Goal: Task Accomplishment & Management: Manage account settings

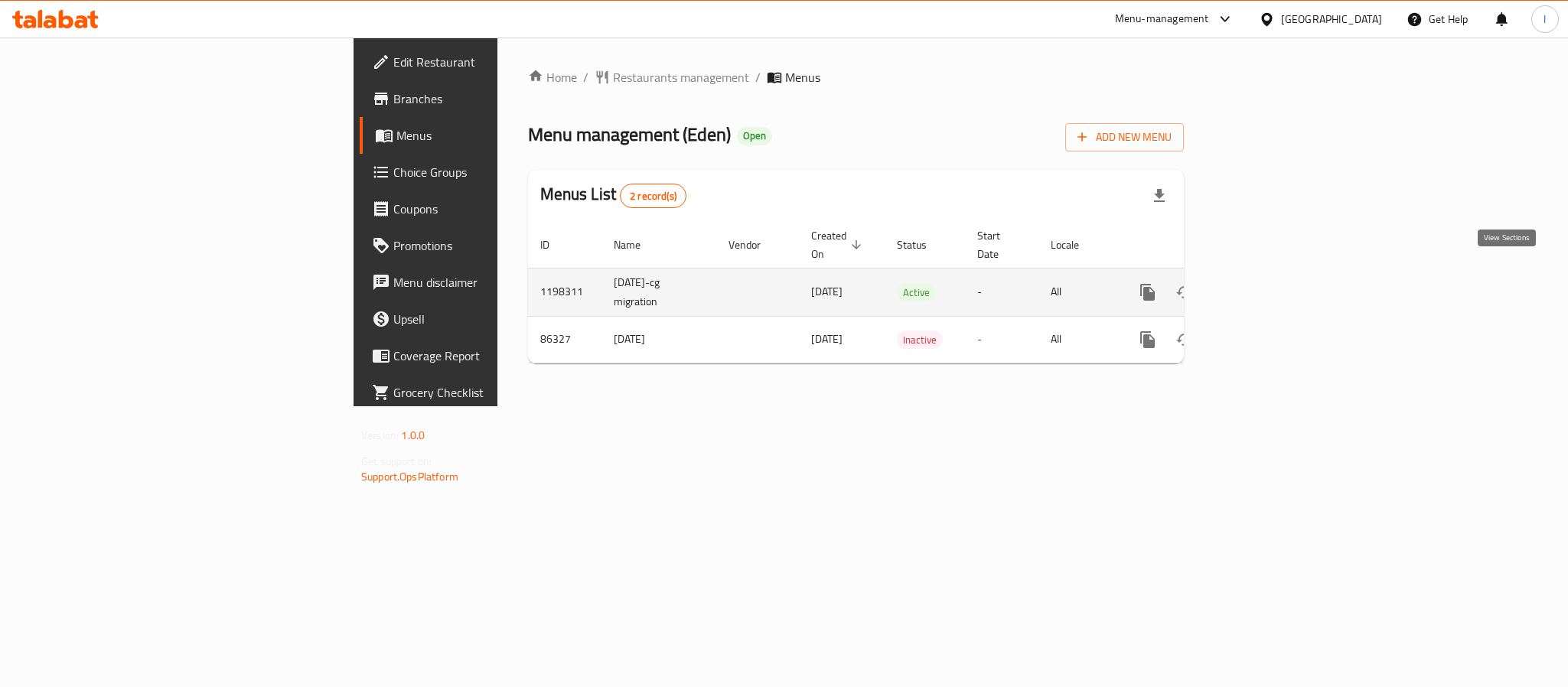
click at [1265, 285] on icon "enhanced table" at bounding box center [1258, 292] width 14 height 14
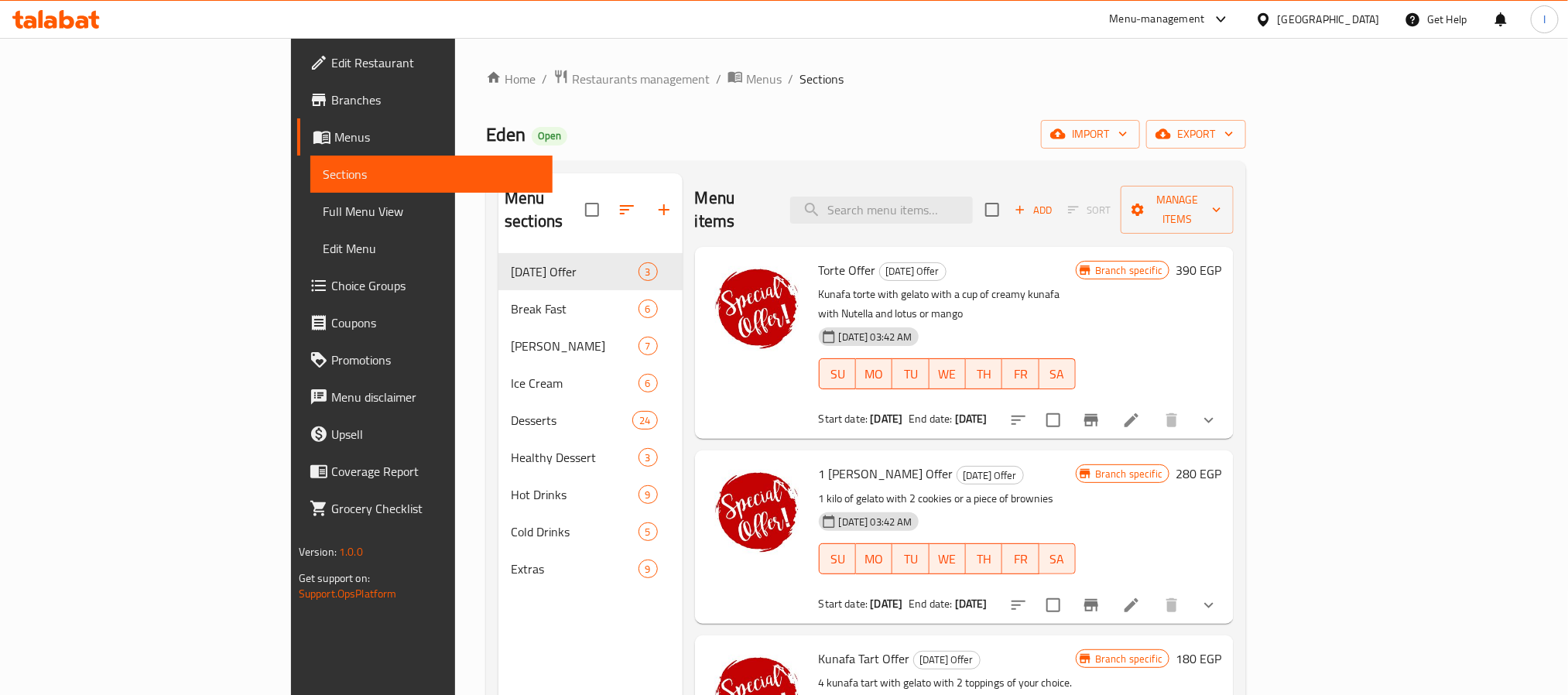
click at [789, 135] on div "Eden Open import export" at bounding box center [865, 134] width 760 height 29
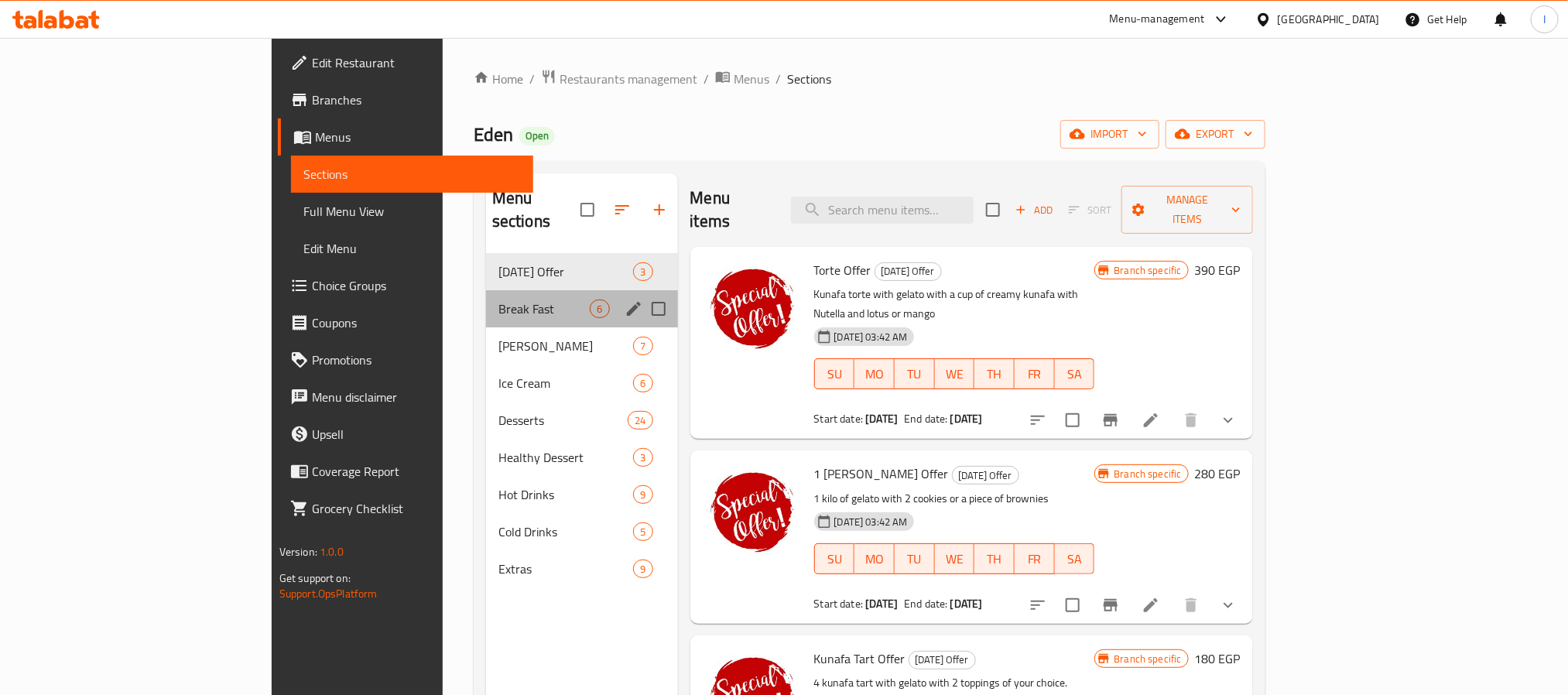
click at [486, 296] on div "Break Fast 6" at bounding box center [582, 309] width 192 height 37
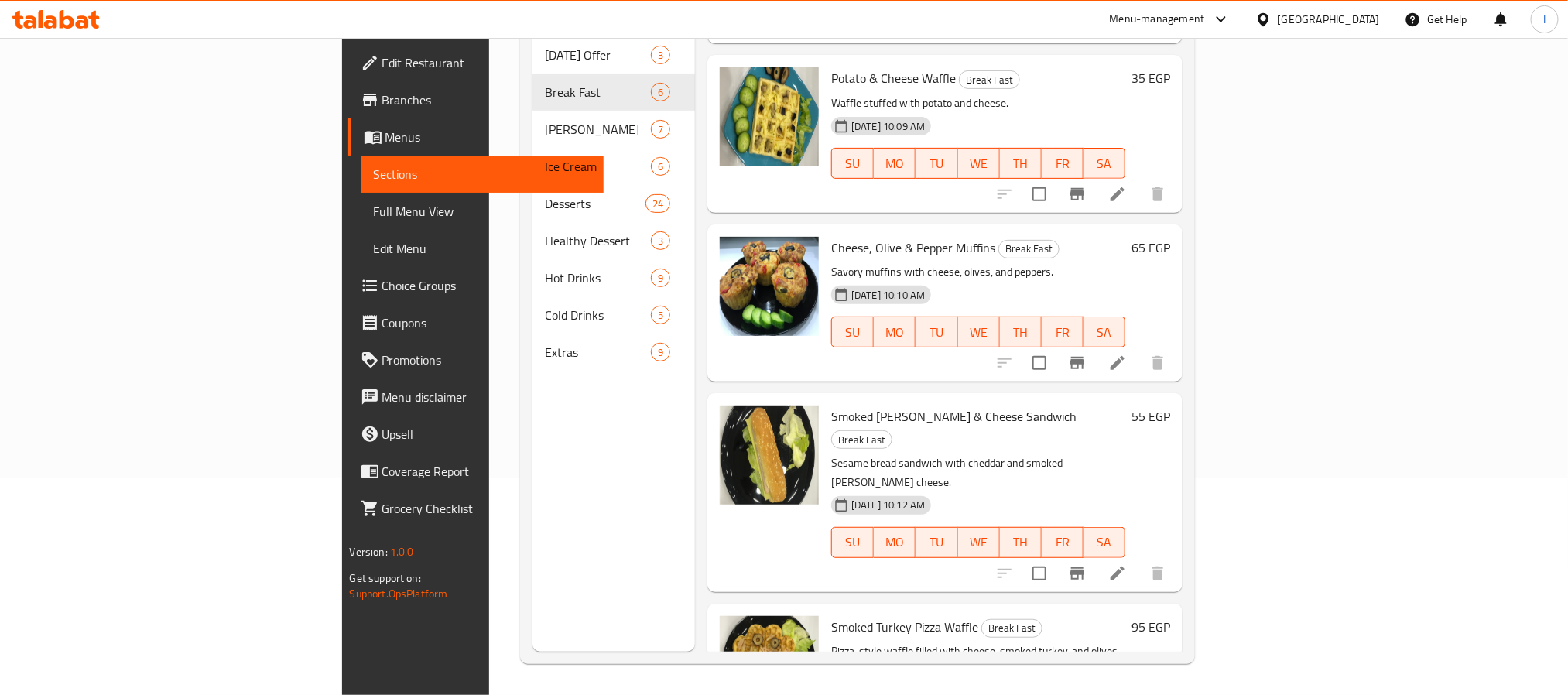
scroll to position [126, 0]
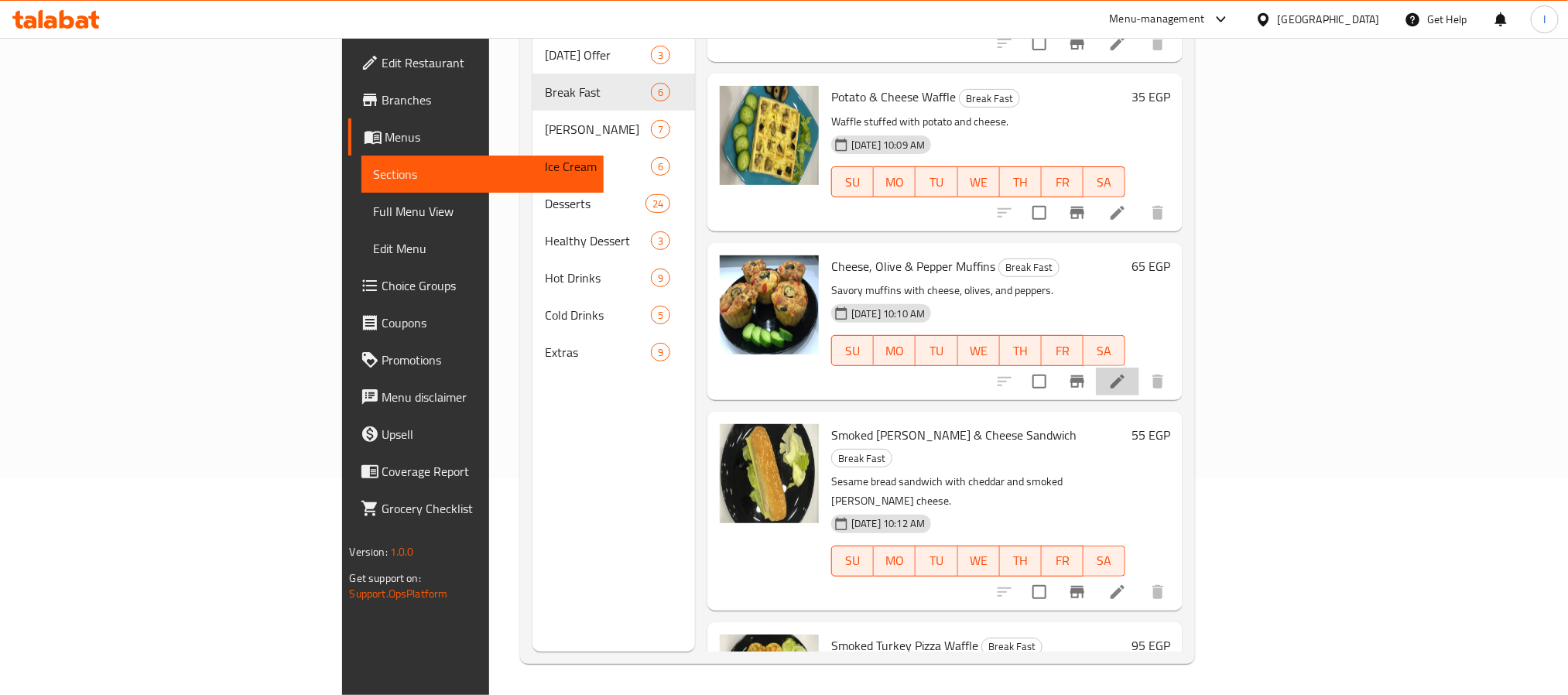
click at [1139, 367] on li at bounding box center [1117, 381] width 43 height 28
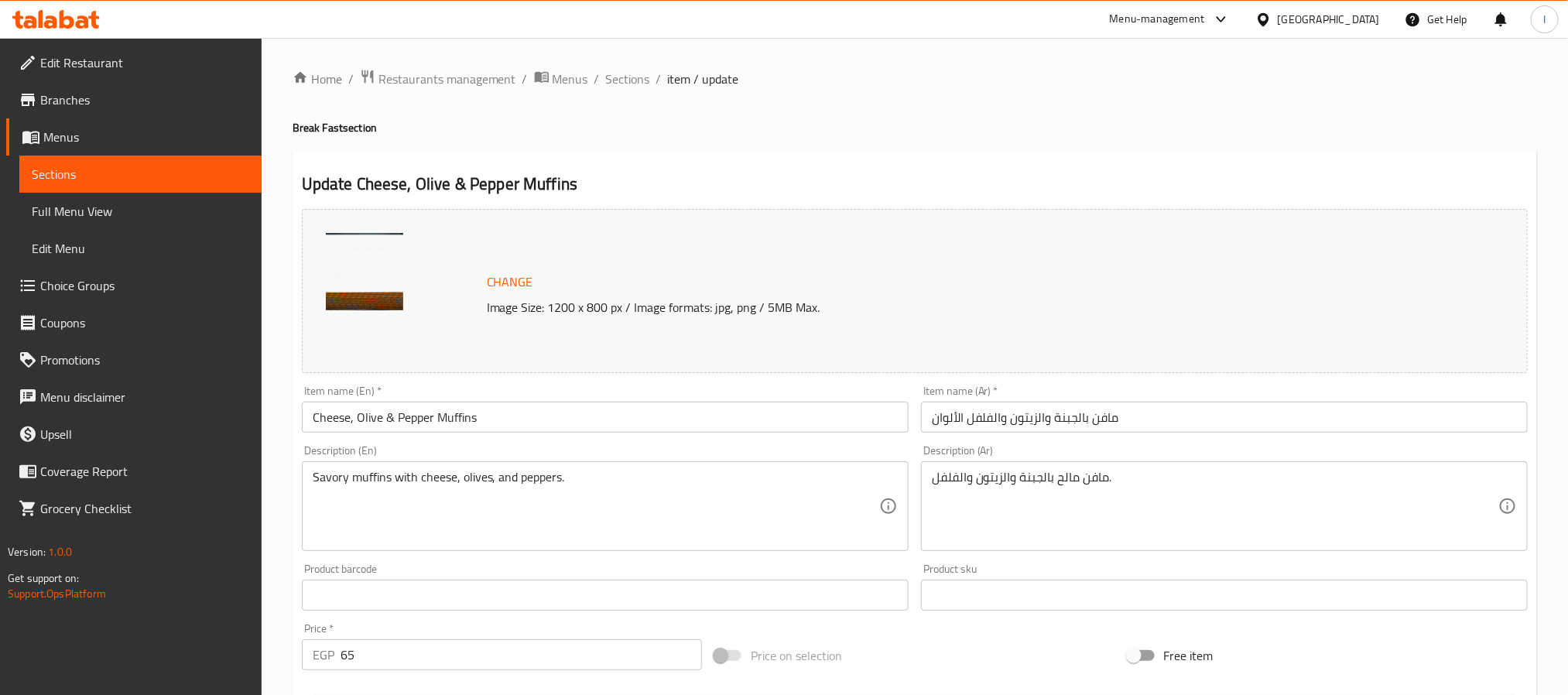
click at [505, 420] on input "Cheese, Olive & Pepper Muffins" at bounding box center [605, 416] width 607 height 31
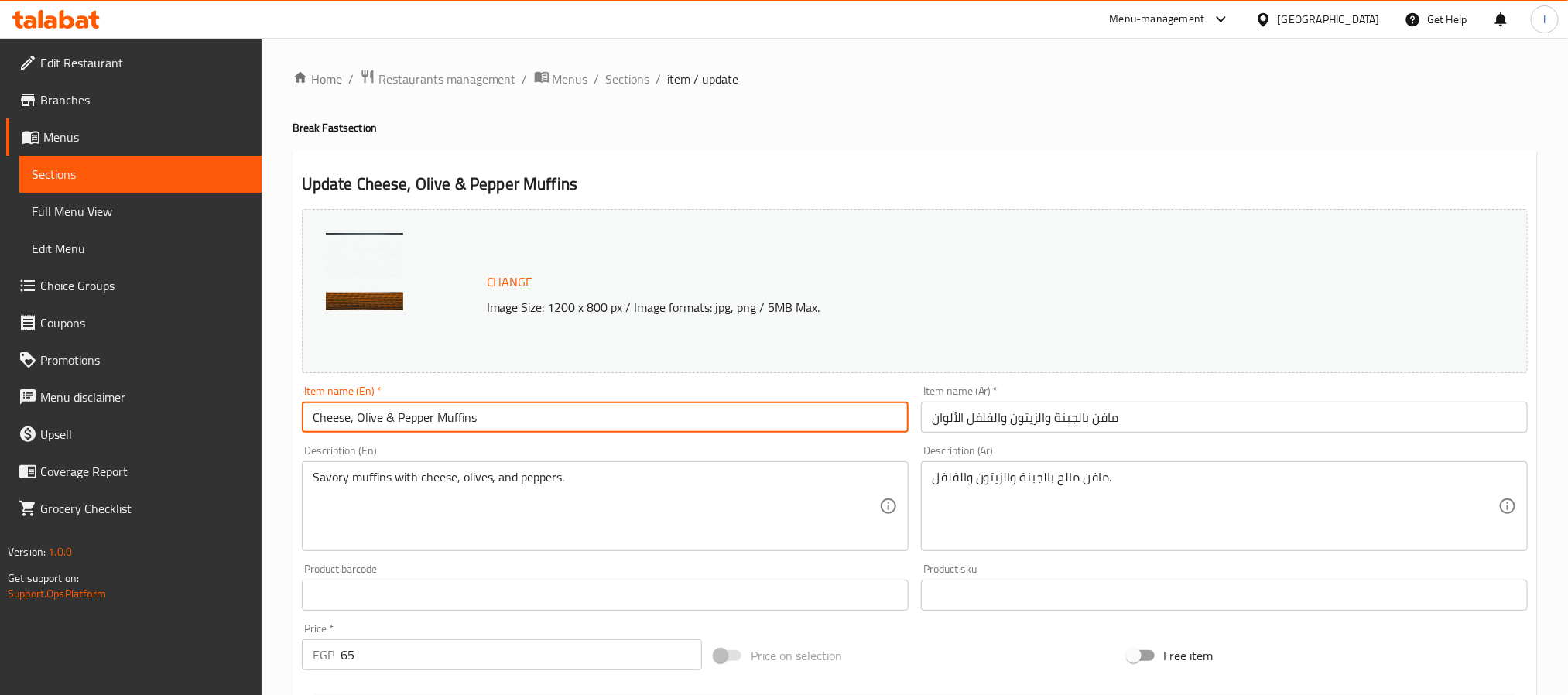
click at [313, 418] on input "Cheese, Olive & Pepper Muffins" at bounding box center [605, 416] width 607 height 31
type input "2 Cheese, Olive & Pepper Muffins"
click at [1138, 418] on input "مافن بالجبنة والزيتون والفلفل الألوان" at bounding box center [1225, 416] width 607 height 31
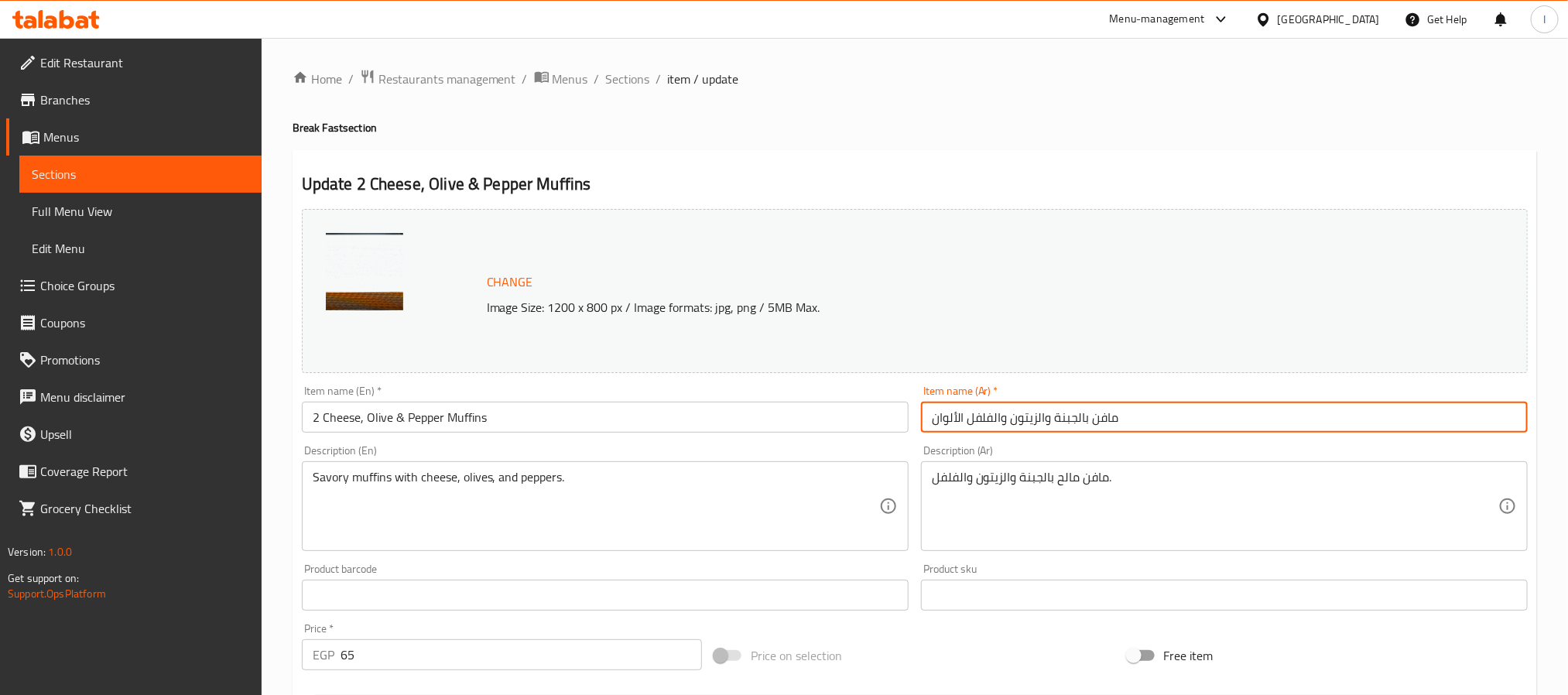
click at [1080, 423] on input "مافن بالجبنة والزيتون والفلفل الألوان" at bounding box center [1225, 416] width 607 height 31
click at [1035, 420] on input "مافن بالجبنة والزيتون والفلفل الألوان" at bounding box center [1225, 416] width 607 height 31
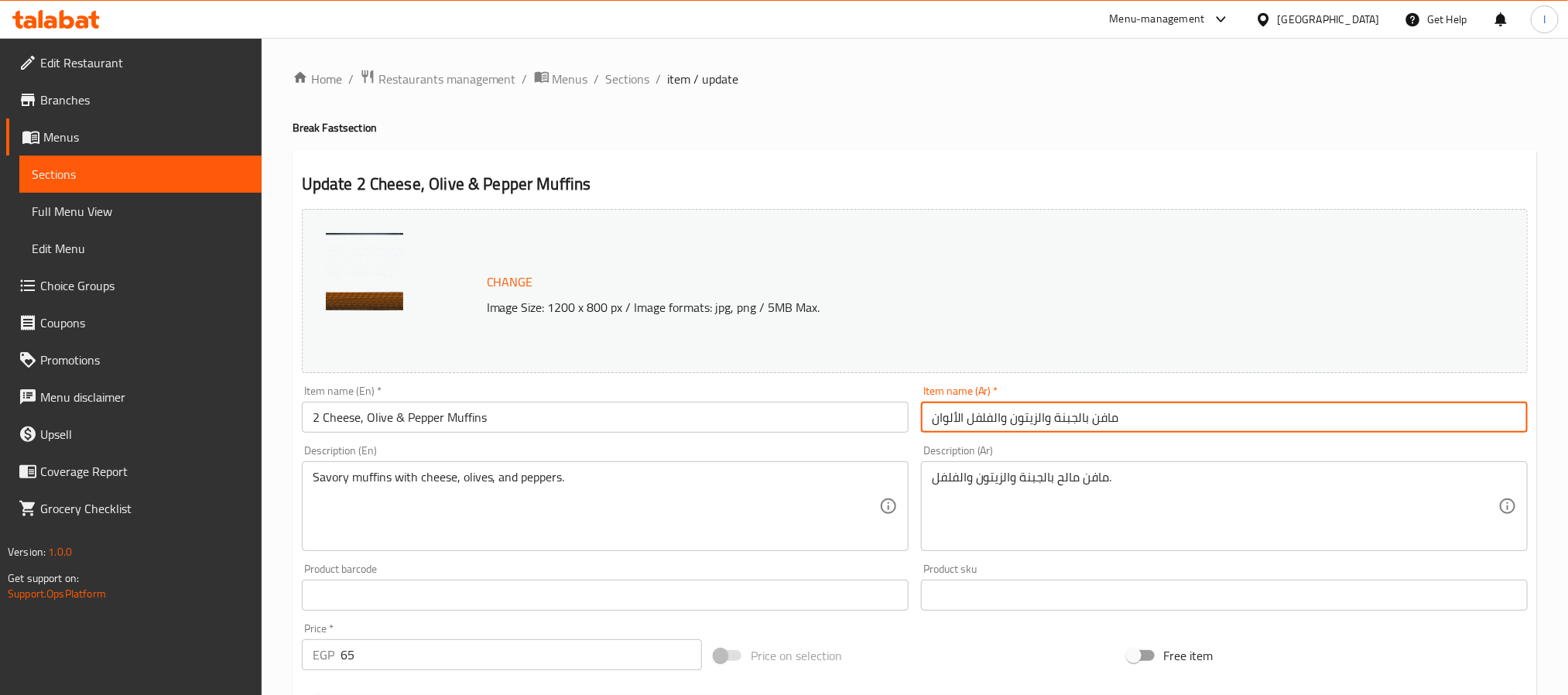
click at [1035, 420] on input "مافن بالجبنة والزيتون والفلفل الألوان" at bounding box center [1225, 416] width 607 height 31
paste input "2"
type input "2 مافن بالجبنة والزيتون والفلفل الألوان"
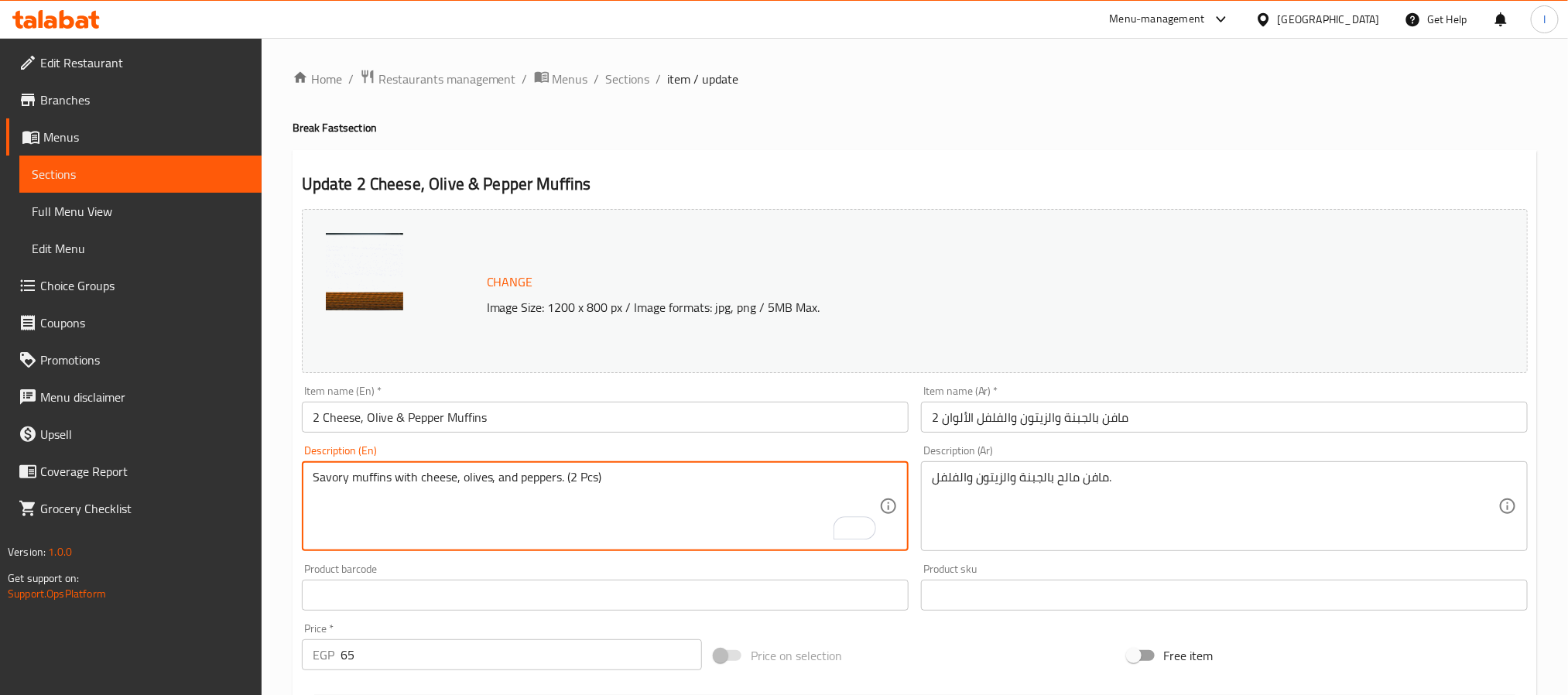
click at [576, 484] on textarea "Savory muffins with cheese, olives, and peppers. (2 Pcs)" at bounding box center [596, 507] width 567 height 74
type textarea "Savory muffins with cheese, olives, and peppers. (2 Pcs)"
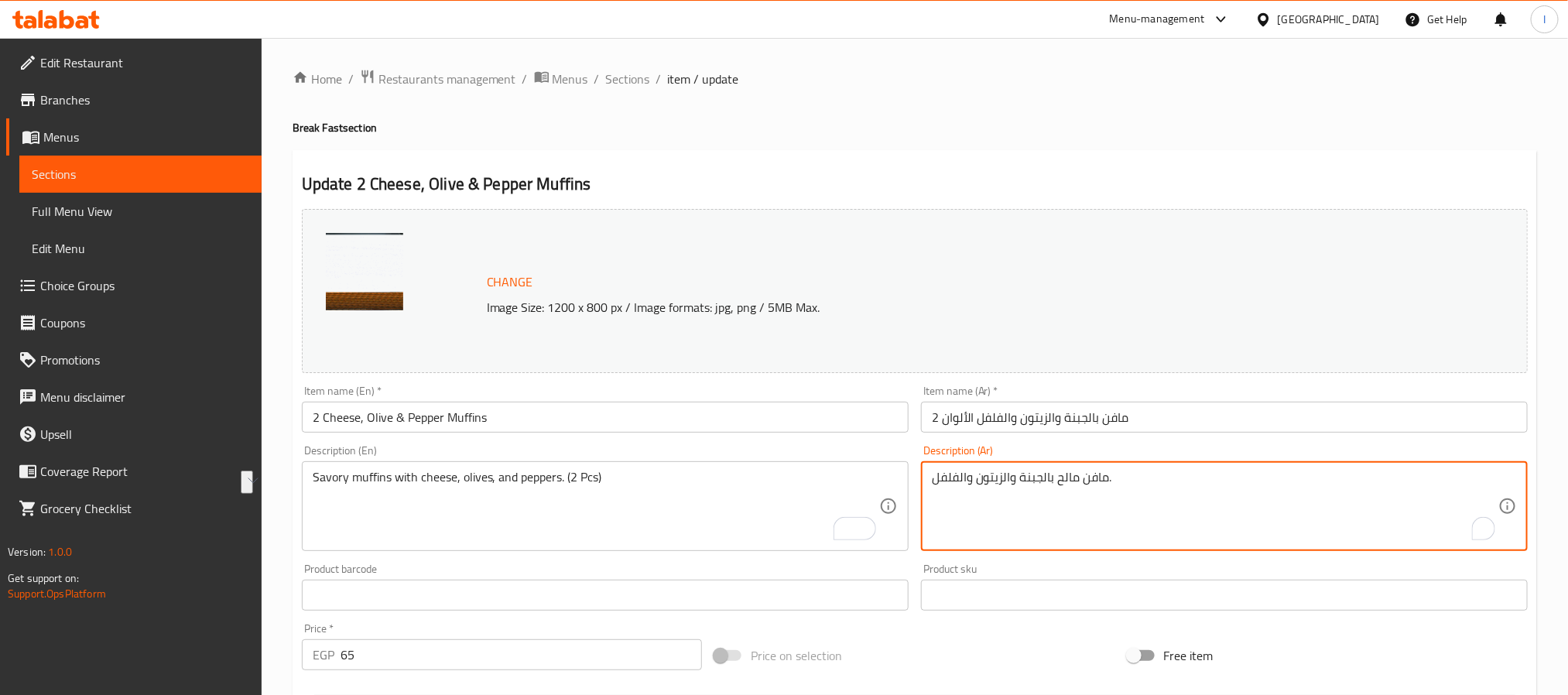
paste textarea "عكات لذيذة مع الجبن والزيتون والفلفل. (2 قطعة)"
type textarea "كعكات لذيذة مع الجبن والزيتون والفلفل. (2 قطعة)"
click at [1029, 163] on div "Update 2 Cheese, Olive & Pepper Muffins Change Image Size: 1200 x 800 px / Imag…" at bounding box center [914, 611] width 1245 height 924
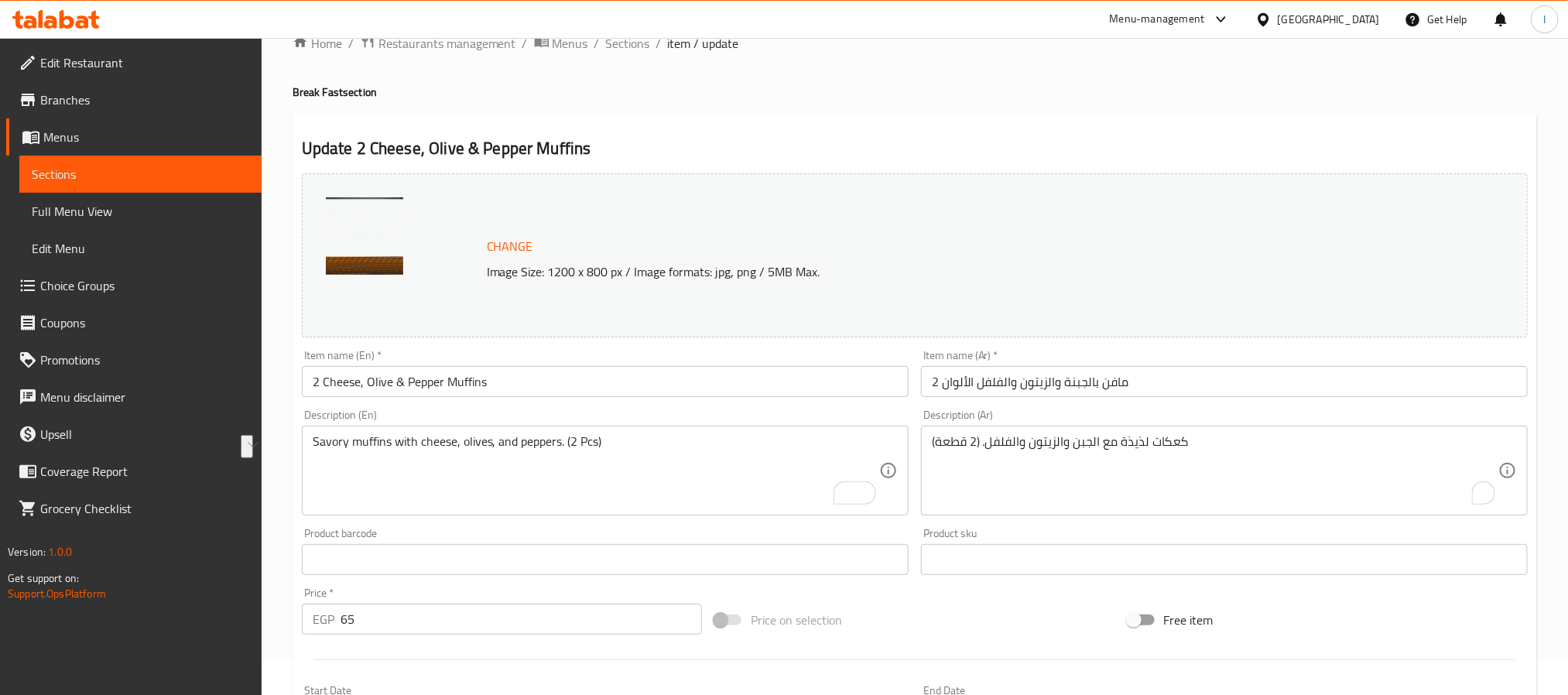
scroll to position [418, 0]
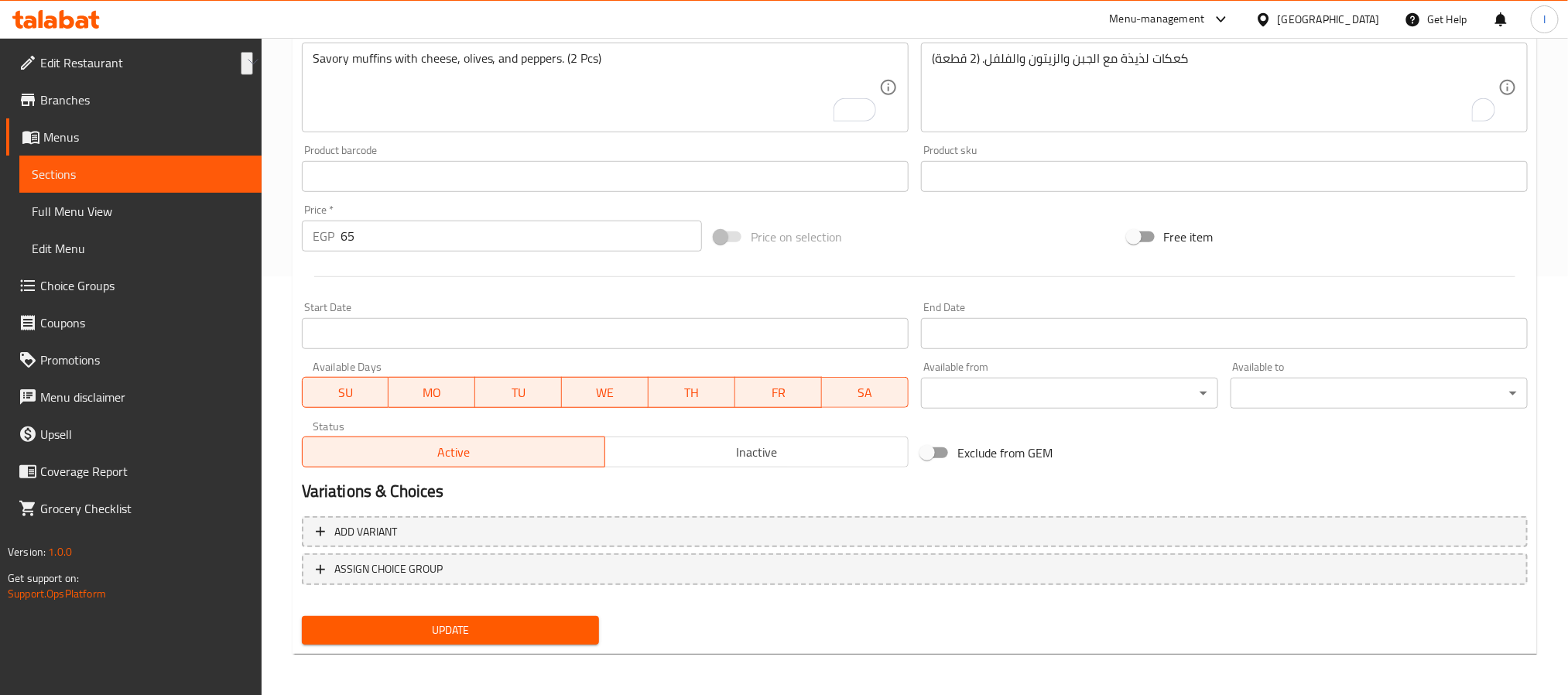
click at [523, 650] on div "Update 2 Cheese, Olive & Pepper Muffins Change Image Size: 1200 x 800 px / Imag…" at bounding box center [914, 193] width 1245 height 924
click at [537, 632] on span "Update" at bounding box center [450, 630] width 272 height 19
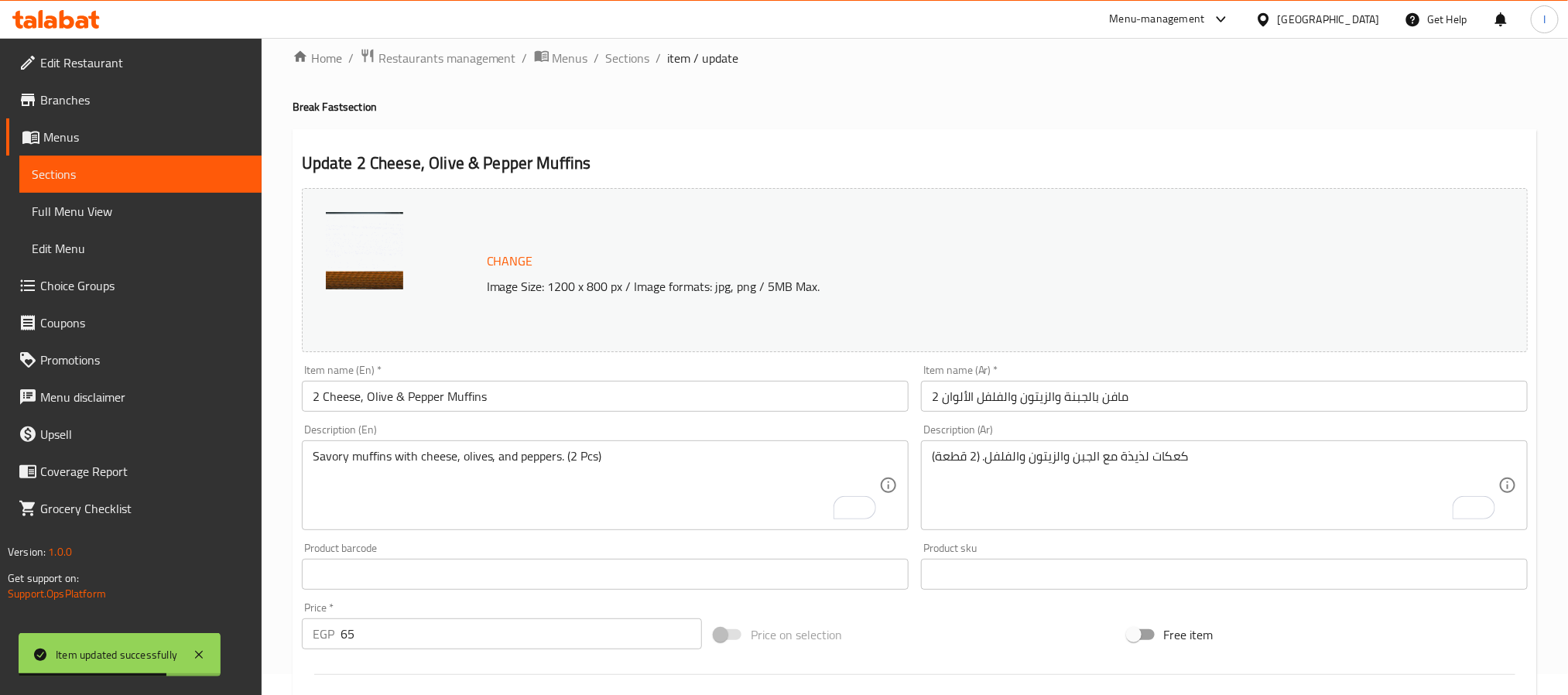
scroll to position [0, 0]
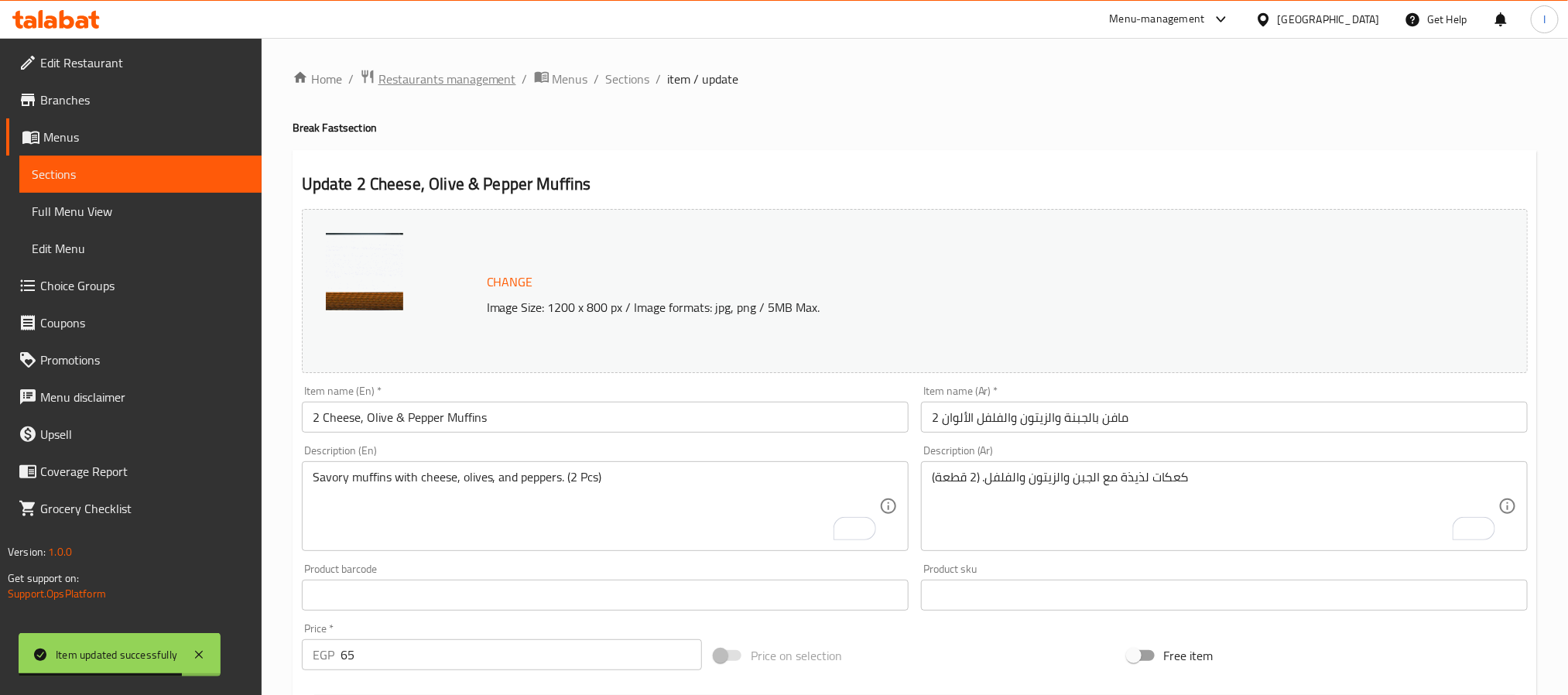
click at [448, 82] on span "Restaurants management" at bounding box center [447, 79] width 138 height 19
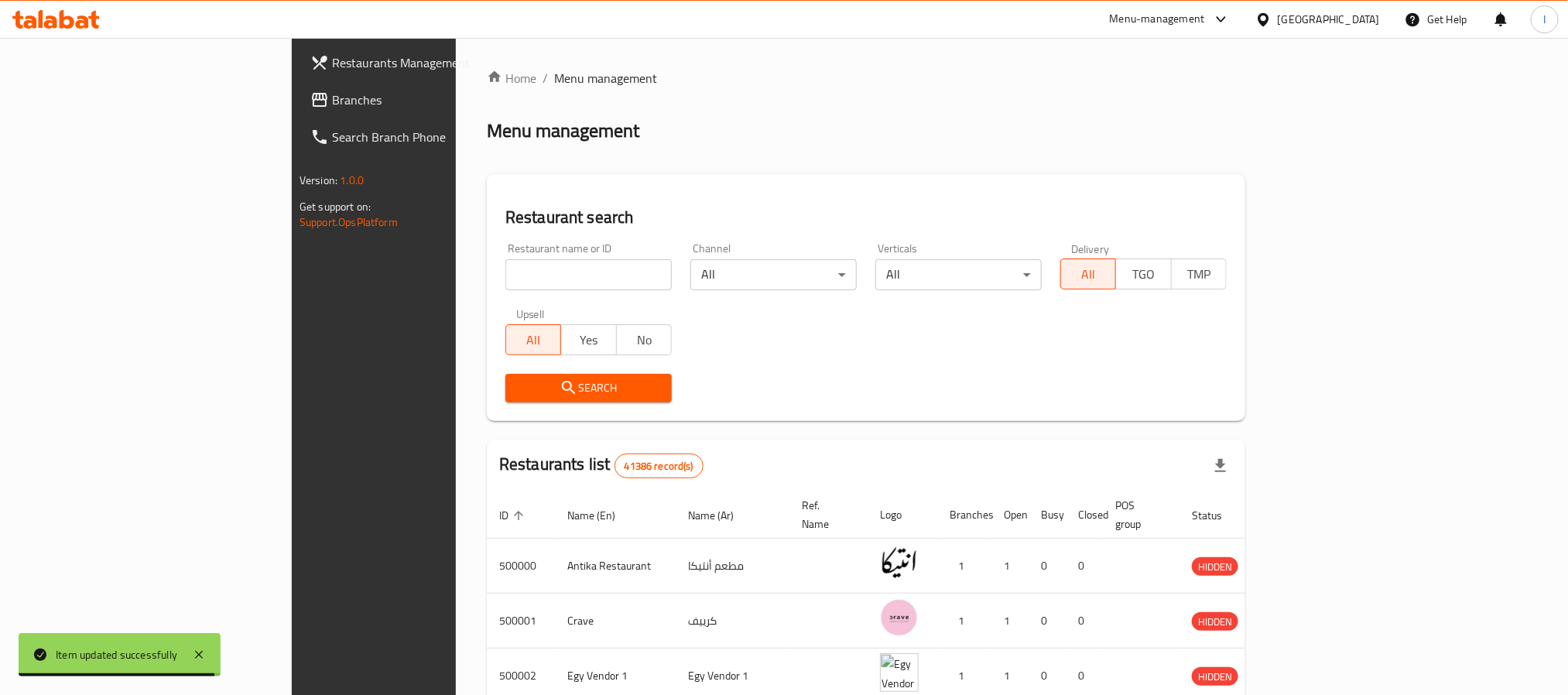
click at [332, 105] on span "Branches" at bounding box center [436, 100] width 209 height 19
